Goal: Find specific page/section

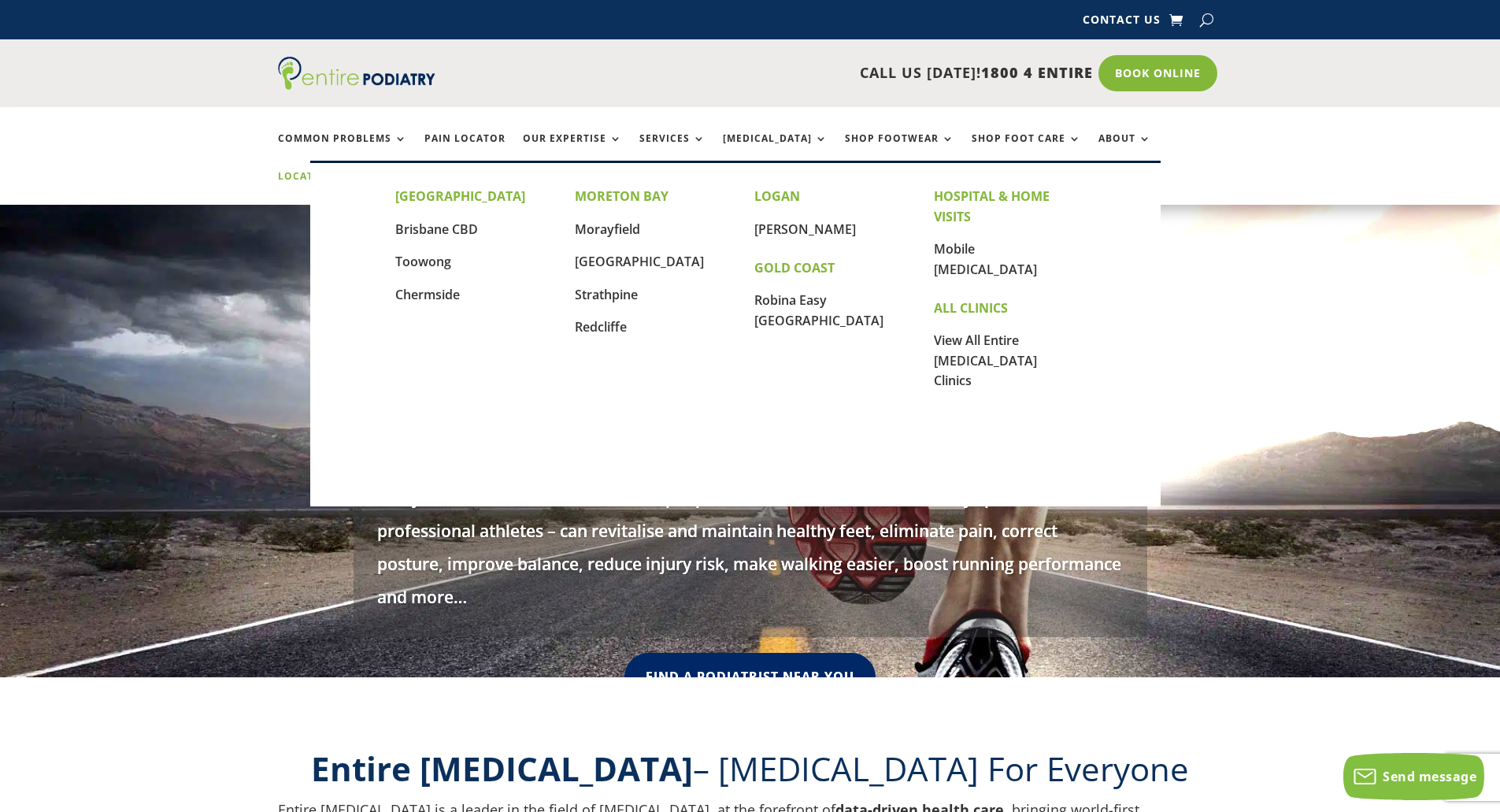
click at [357, 171] on link "Locations" at bounding box center [317, 188] width 78 height 34
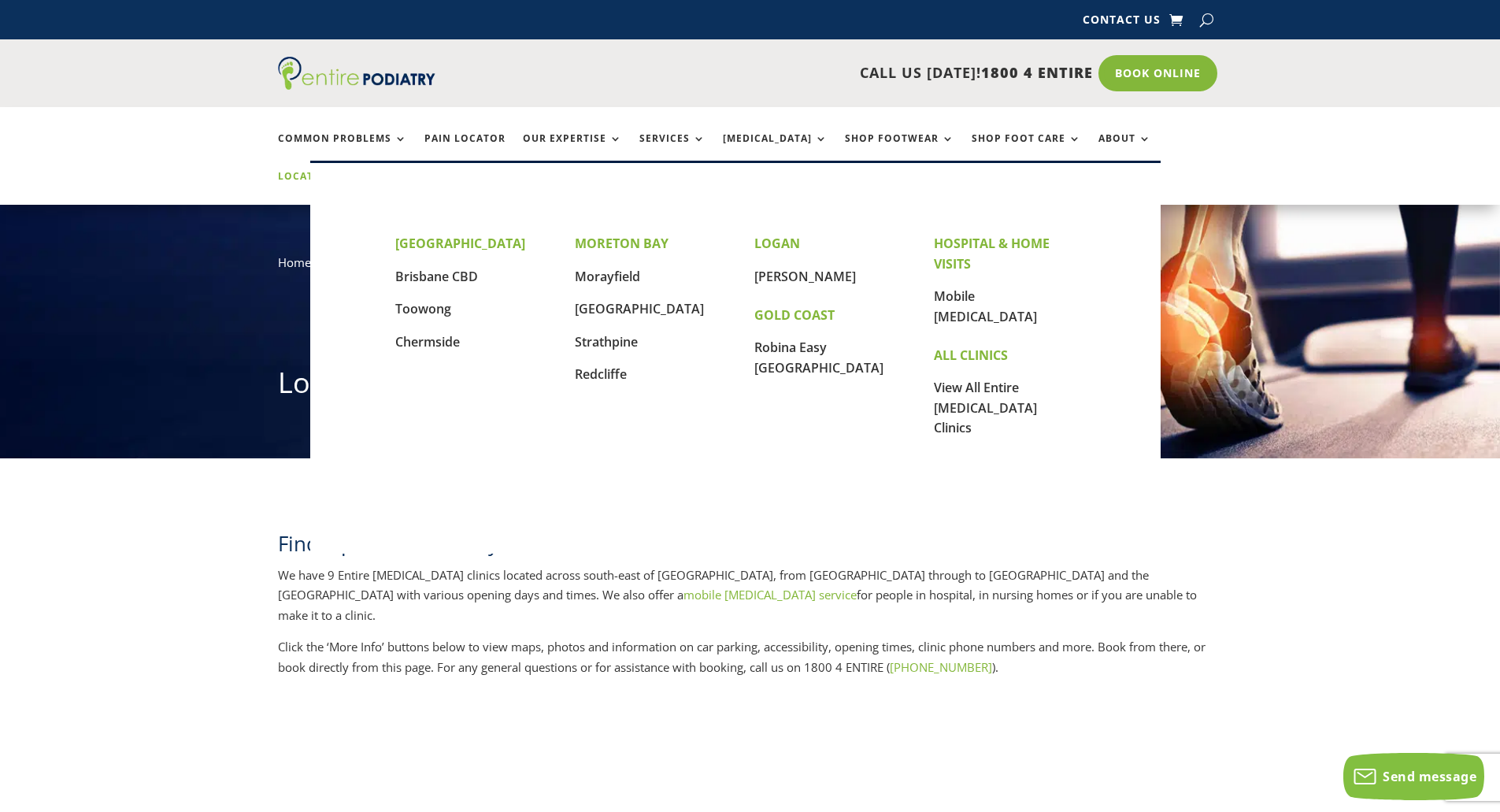
click at [357, 171] on link "Locations" at bounding box center [317, 188] width 78 height 34
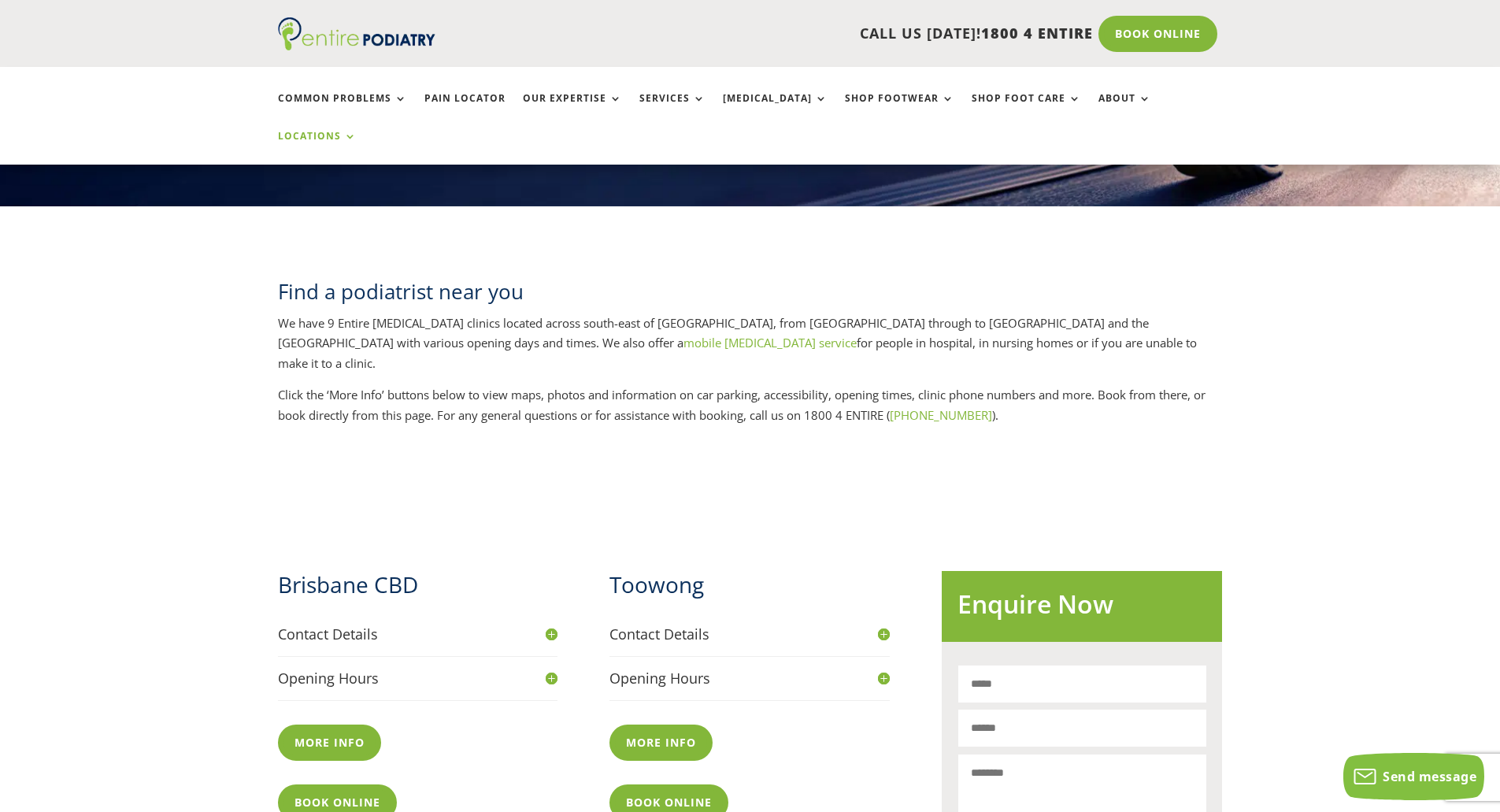
scroll to position [378, 0]
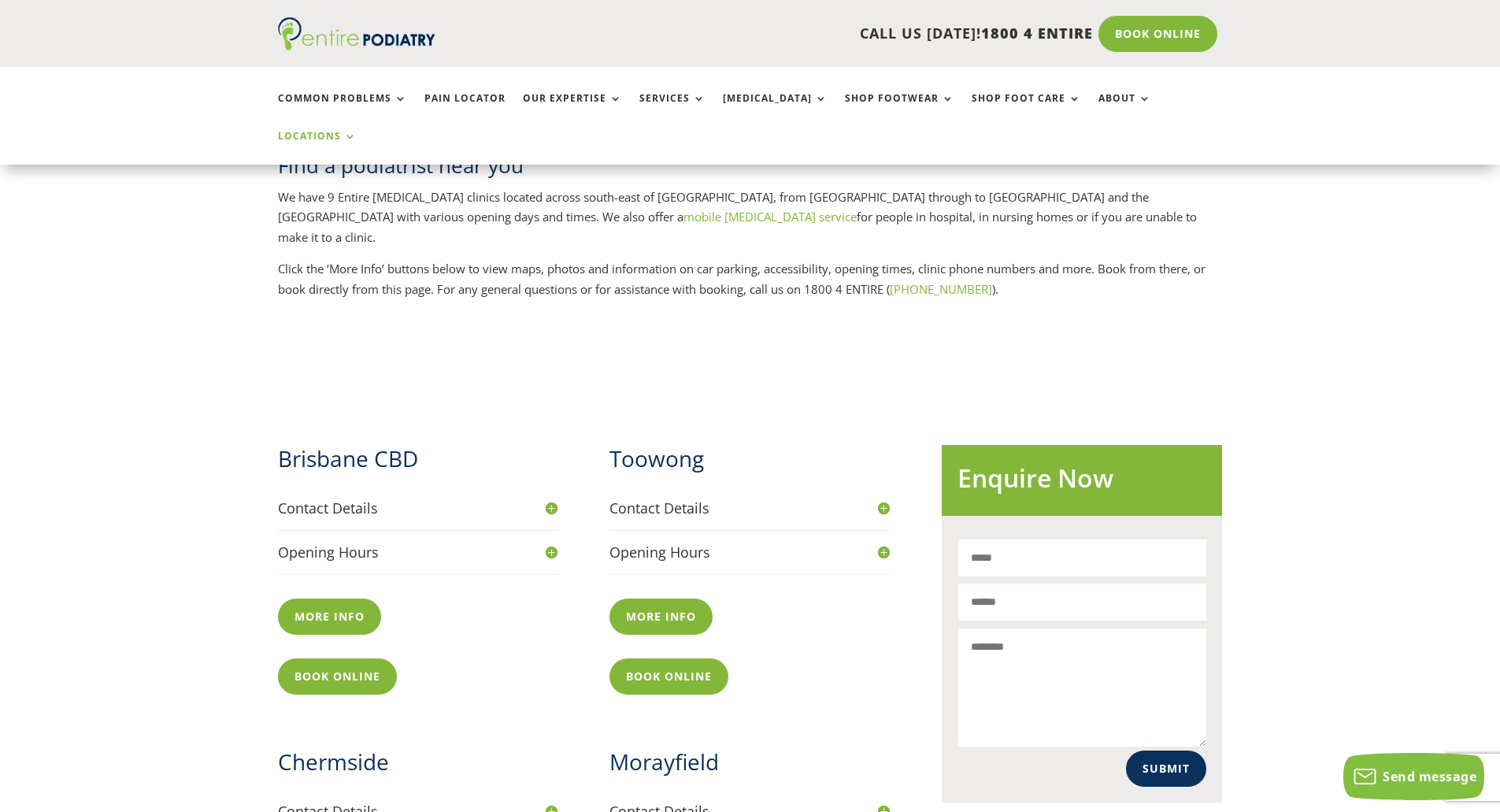
click at [372, 443] on h2 "Brisbane CBD" at bounding box center [418, 462] width 280 height 38
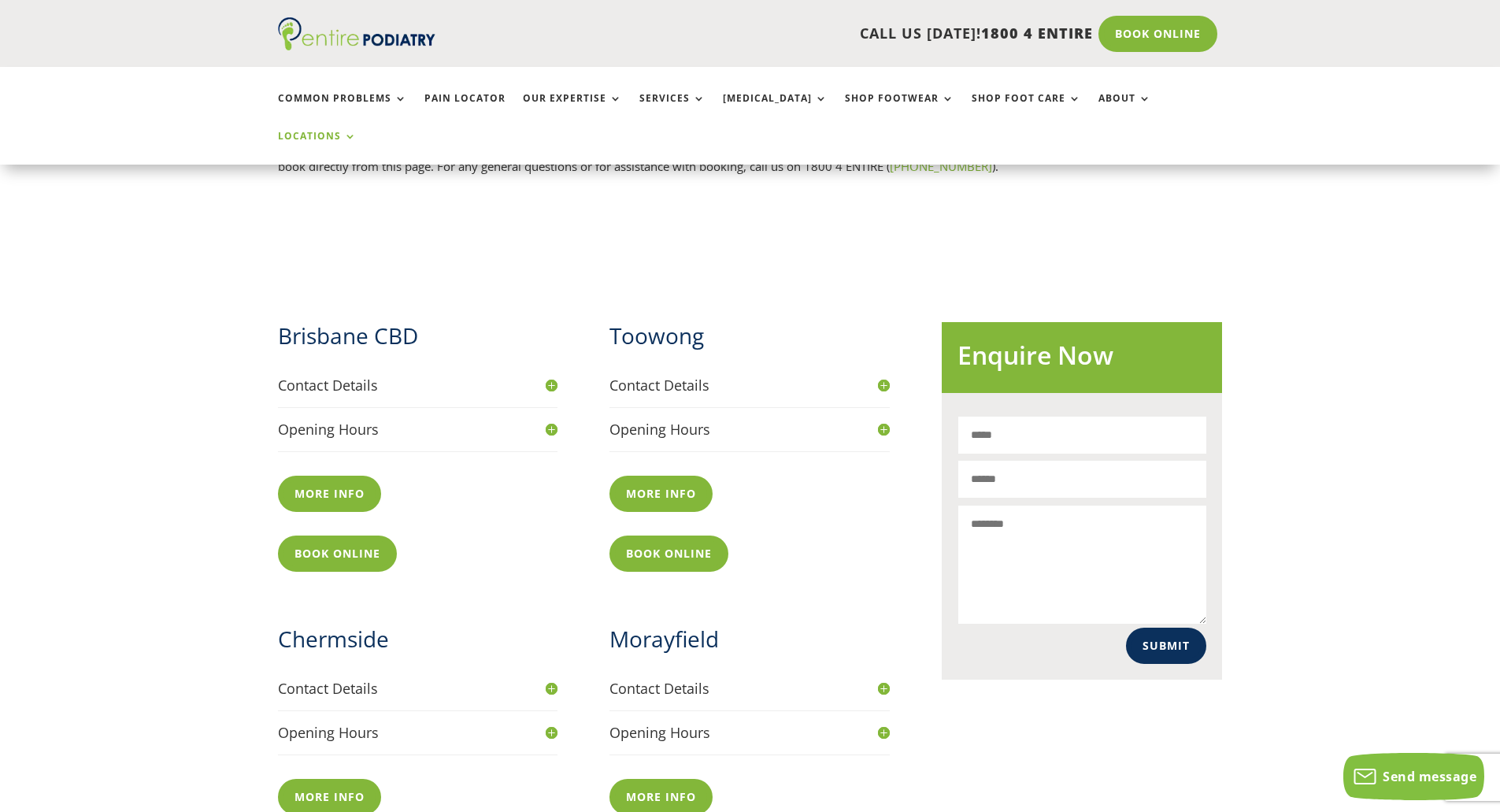
scroll to position [504, 0]
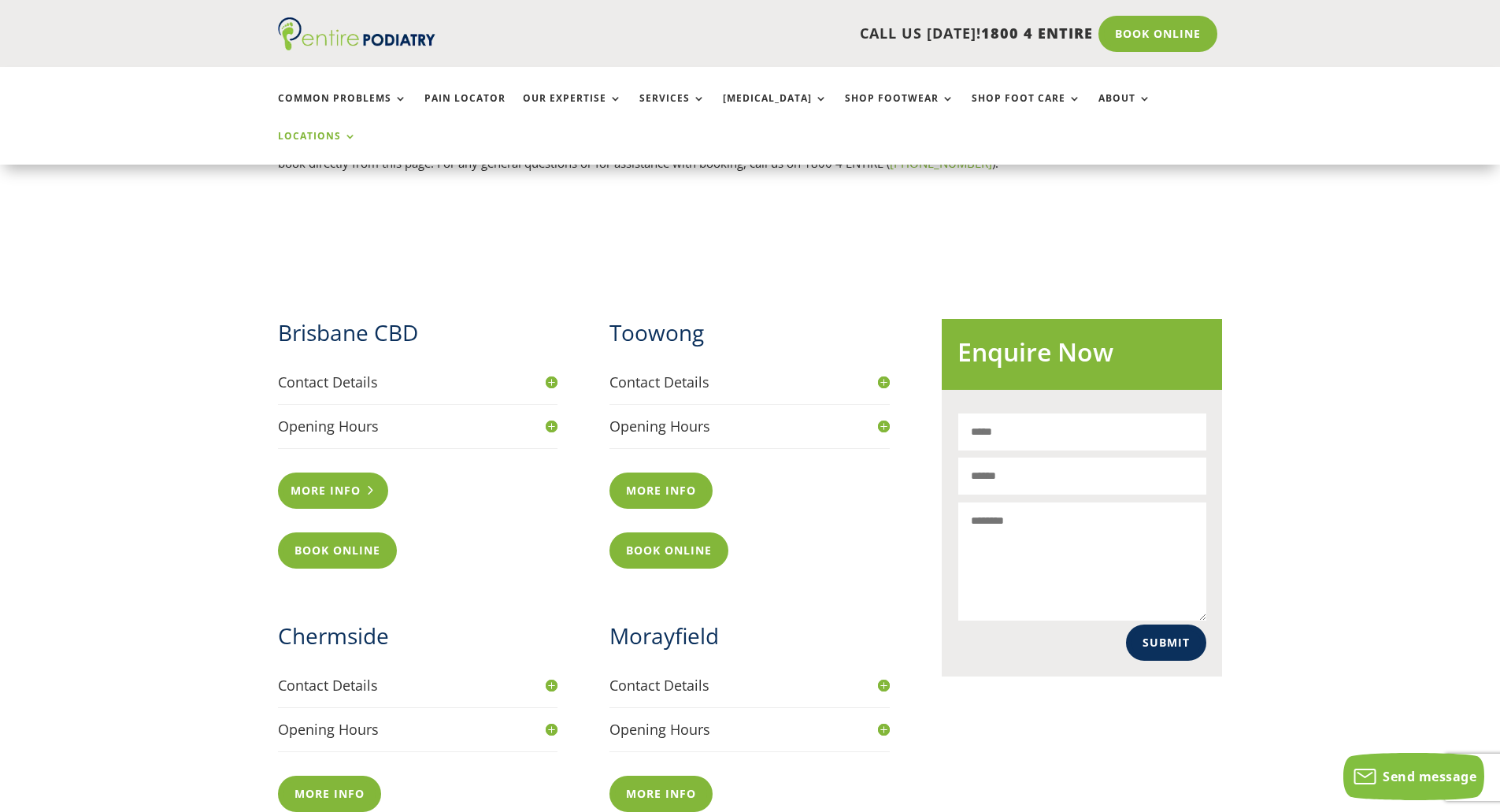
click at [330, 472] on link "More info" at bounding box center [333, 490] width 111 height 36
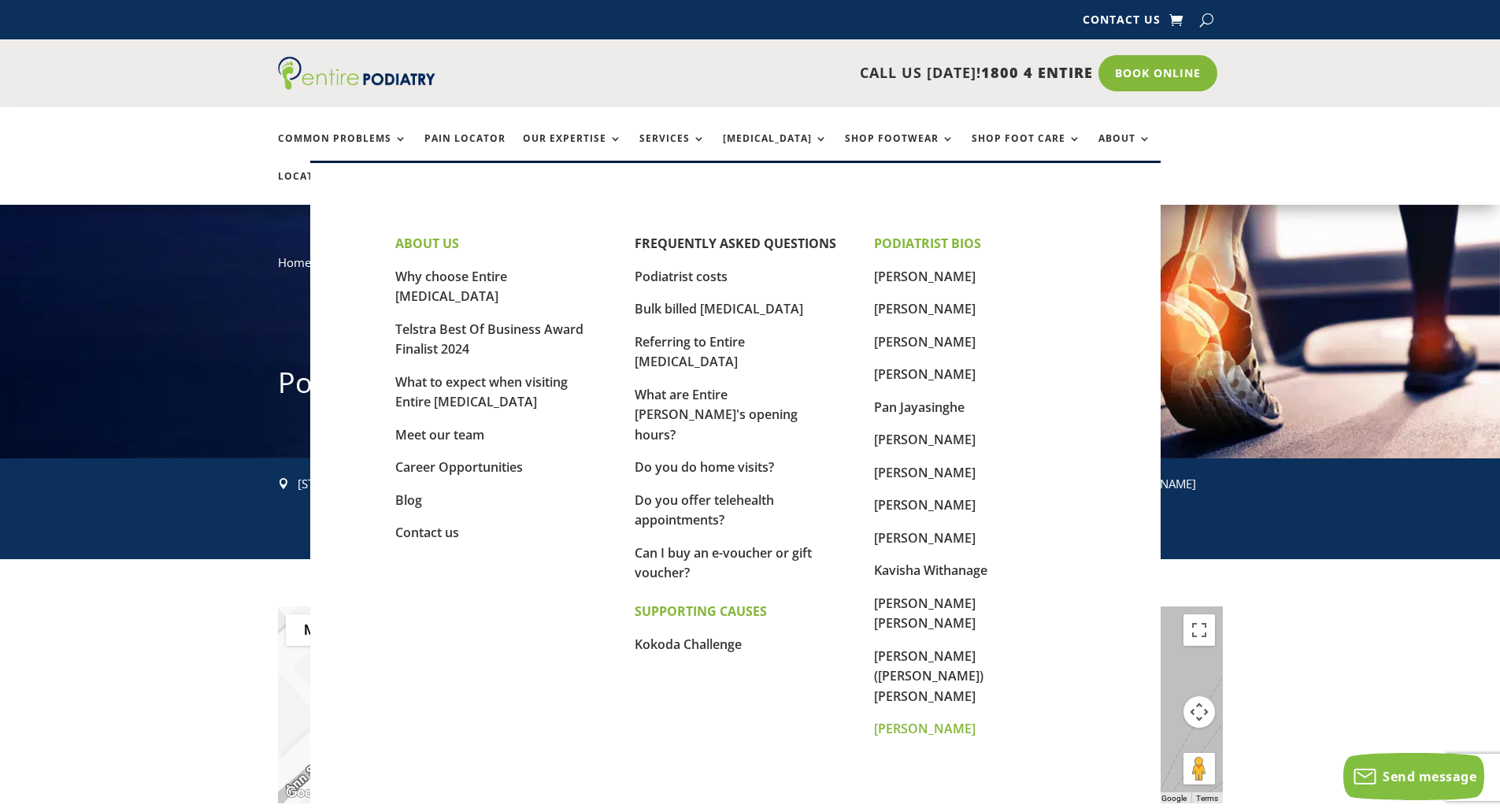
click at [929, 720] on link "[PERSON_NAME]" at bounding box center [924, 728] width 102 height 18
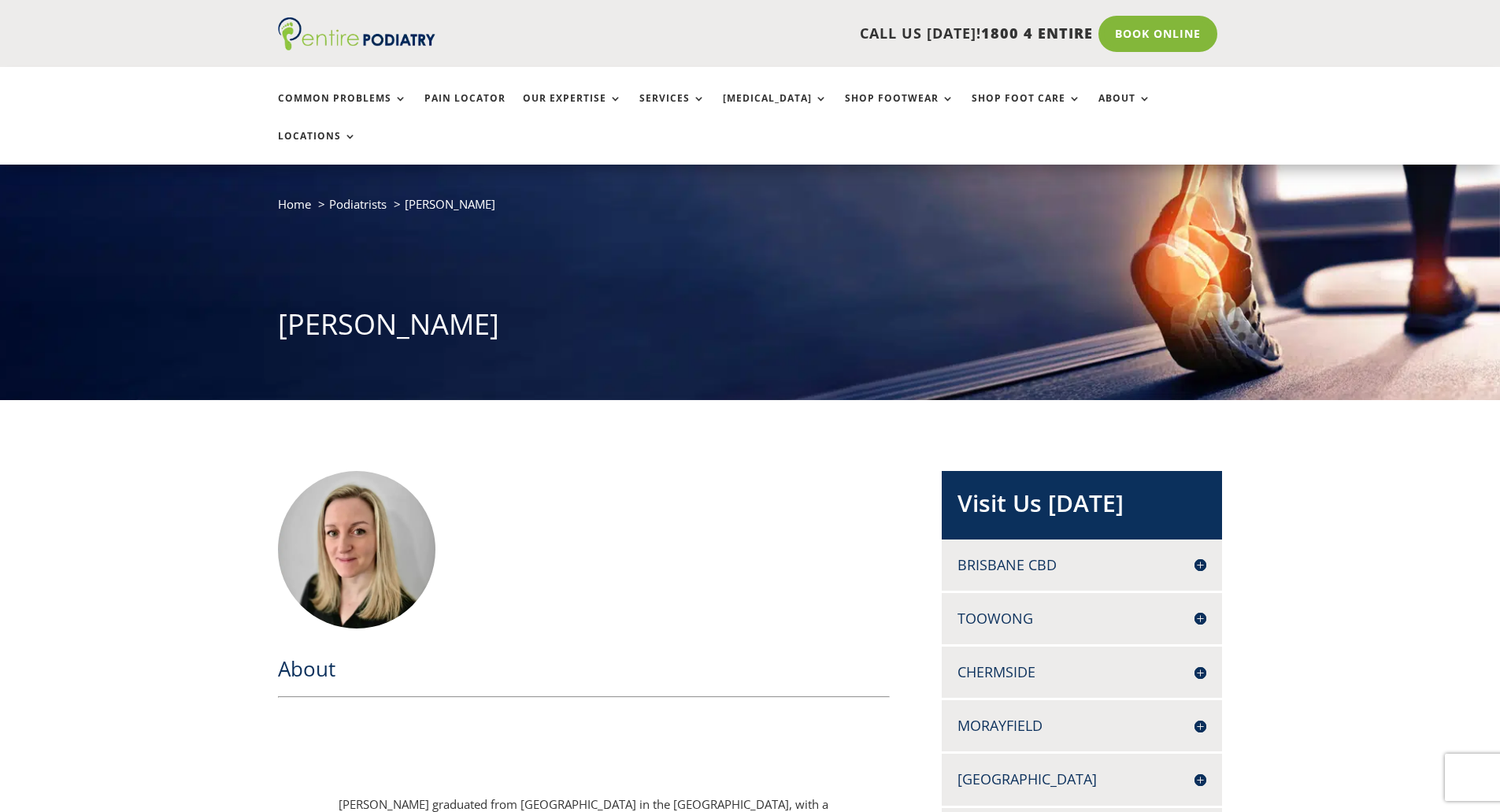
scroll to position [63, 0]
